Goal: Transaction & Acquisition: Book appointment/travel/reservation

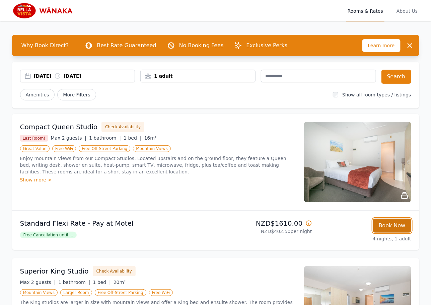
click at [391, 225] on button "Book Now" at bounding box center [392, 225] width 38 height 14
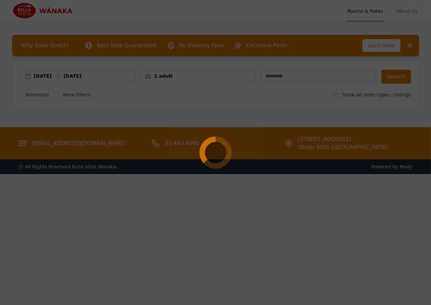
select select "**"
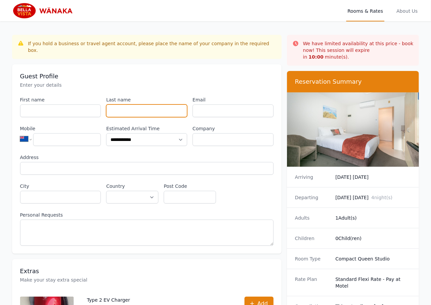
drag, startPoint x: 183, startPoint y: 106, endPoint x: 240, endPoint y: 126, distance: 61.1
click at [183, 105] on input "Last name" at bounding box center [146, 110] width 81 height 13
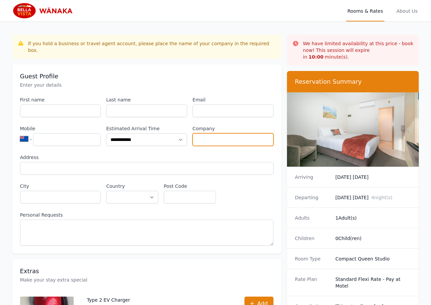
drag, startPoint x: 241, startPoint y: 126, endPoint x: 246, endPoint y: 134, distance: 9.9
click at [241, 133] on input "Company" at bounding box center [232, 139] width 81 height 13
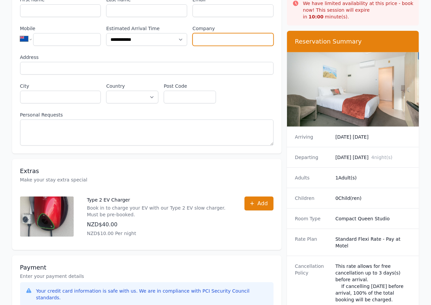
scroll to position [208, 0]
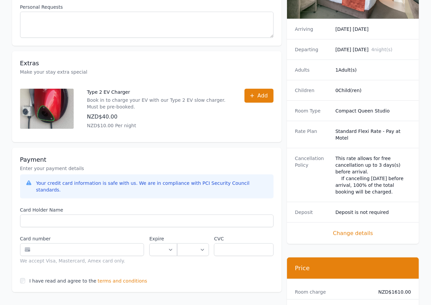
drag, startPoint x: 411, startPoint y: 91, endPoint x: 394, endPoint y: 92, distance: 16.8
click at [411, 90] on div "Children 0 Child(ren)" at bounding box center [353, 90] width 132 height 20
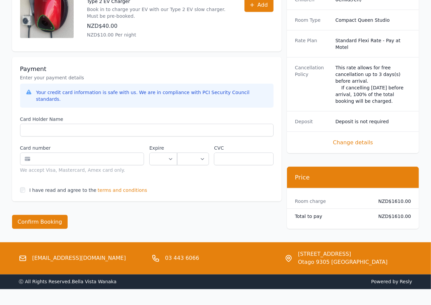
scroll to position [301, 0]
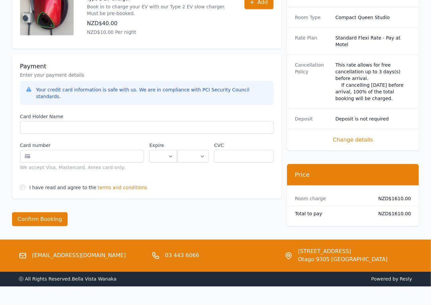
click at [353, 206] on div "Total to pay NZD$1610.00" at bounding box center [353, 213] width 132 height 15
drag, startPoint x: 372, startPoint y: 174, endPoint x: 352, endPoint y: 186, distance: 23.4
click at [372, 185] on div "Room charge NZD$1610.00 Total to pay NZD$1610.00" at bounding box center [353, 205] width 132 height 41
click at [346, 206] on div "Total to pay NZD$1610.00" at bounding box center [353, 213] width 132 height 15
